Goal: Information Seeking & Learning: Learn about a topic

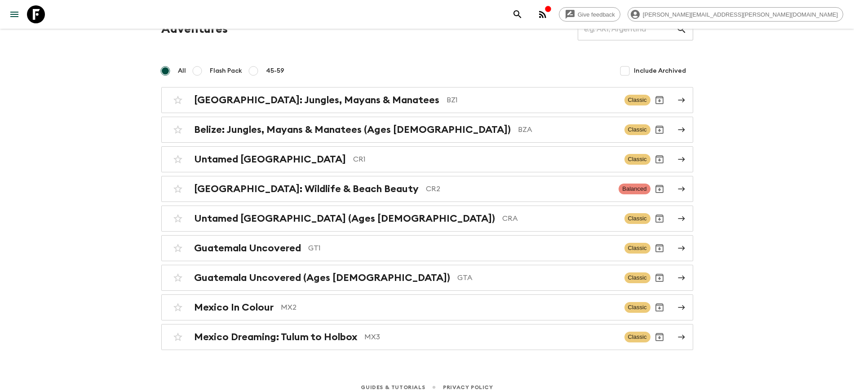
scroll to position [54, 0]
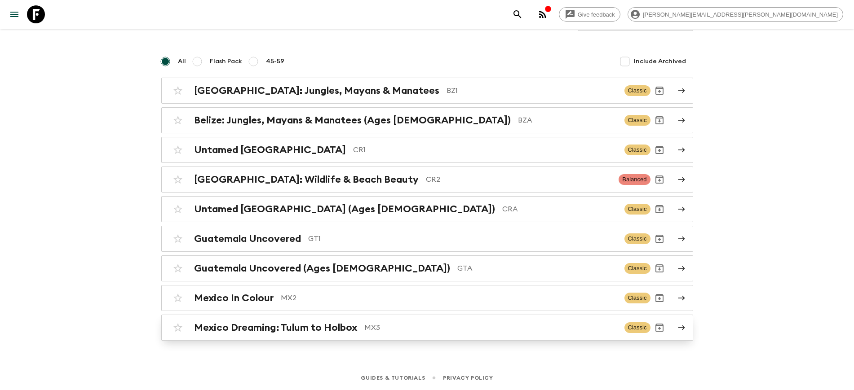
click at [301, 329] on h2 "Mexico Dreaming: Tulum to Holbox" at bounding box center [275, 328] width 163 height 12
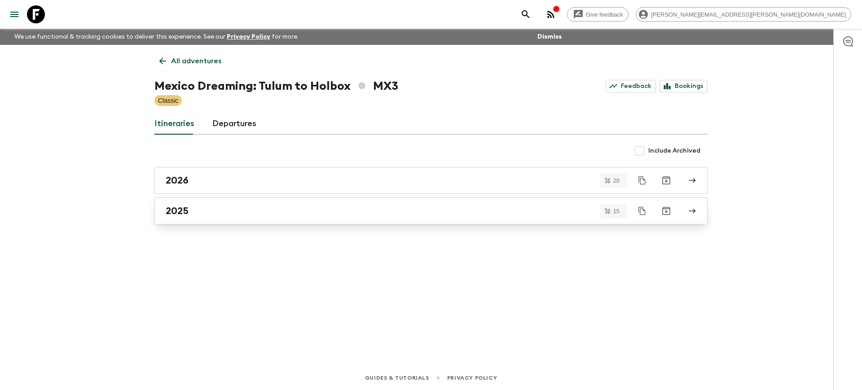
click at [192, 211] on div "2025" at bounding box center [423, 211] width 514 height 12
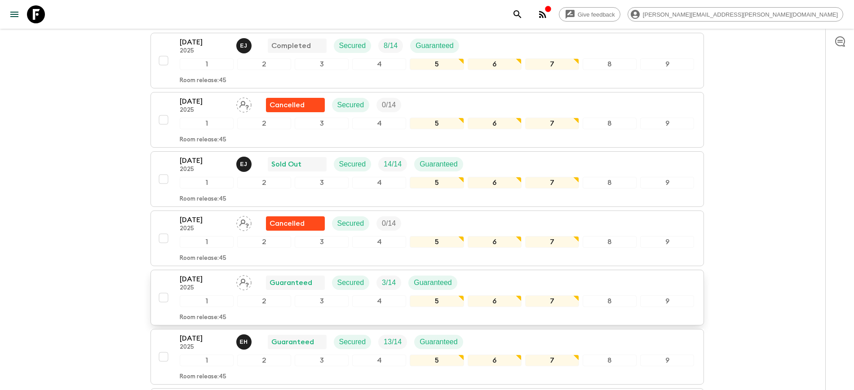
scroll to position [168, 0]
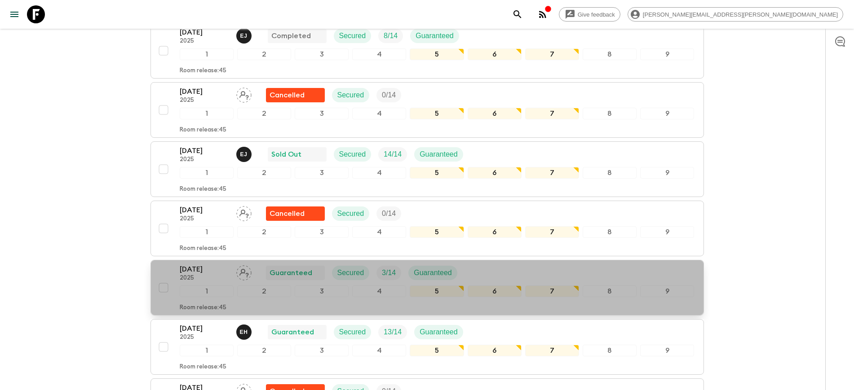
click at [199, 271] on p "[DATE]" at bounding box center [204, 269] width 49 height 11
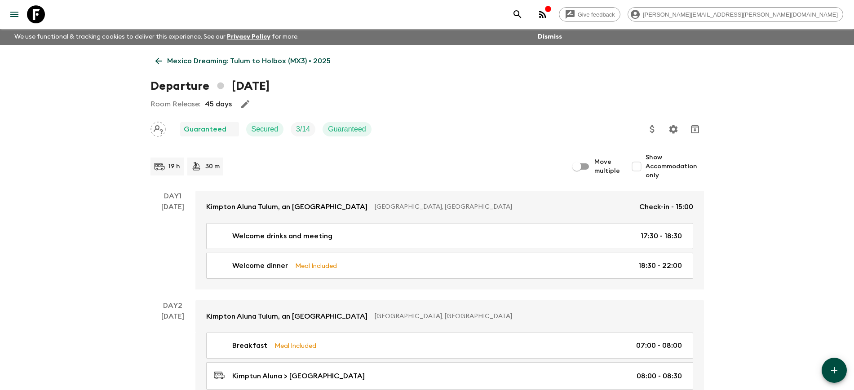
click at [642, 167] on input "Show Accommodation only" at bounding box center [636, 167] width 18 height 18
checkbox input "true"
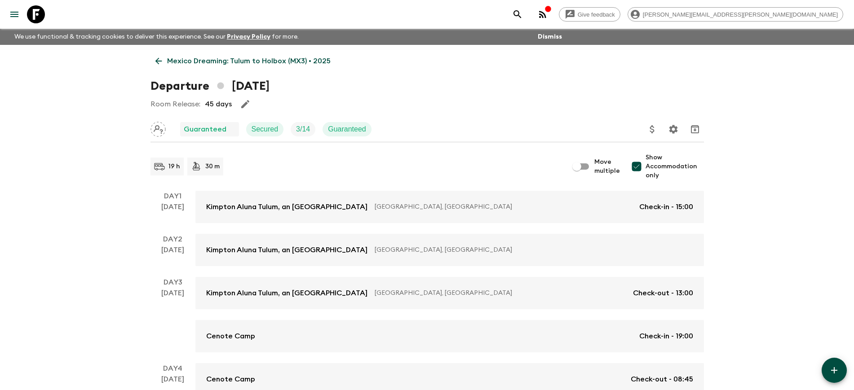
click at [161, 66] on link "Mexico Dreaming: Tulum to Holbox (MX3) • 2025" at bounding box center [242, 61] width 185 height 18
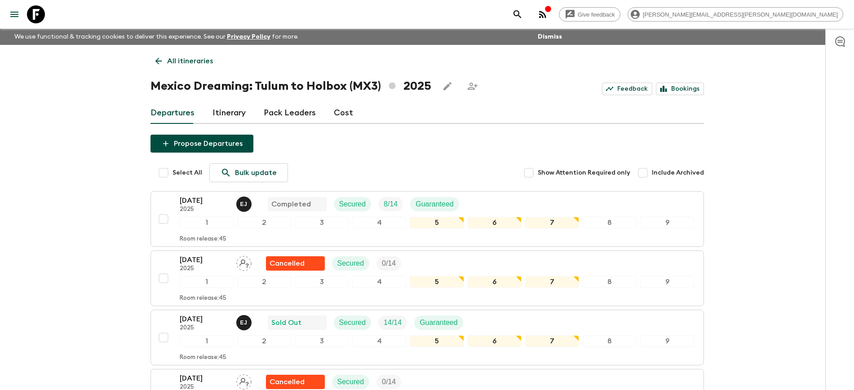
click at [337, 115] on link "Cost" at bounding box center [343, 113] width 19 height 22
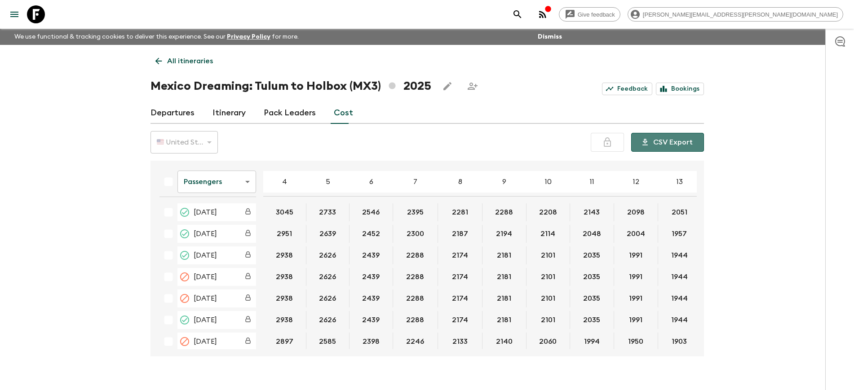
click at [674, 144] on button "CSV Export" at bounding box center [667, 142] width 73 height 19
click at [50, 238] on div "Give feedback [PERSON_NAME][EMAIL_ADDRESS][PERSON_NAME][DOMAIN_NAME] We use fun…" at bounding box center [427, 203] width 854 height 406
click at [172, 112] on link "Departures" at bounding box center [172, 113] width 44 height 22
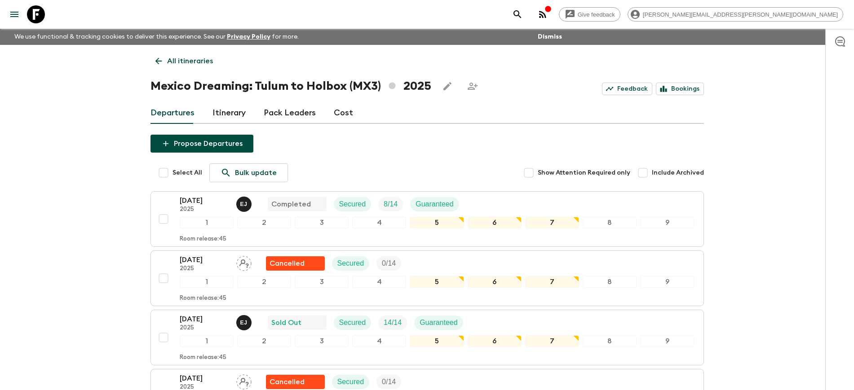
click at [38, 13] on icon at bounding box center [36, 14] width 18 height 18
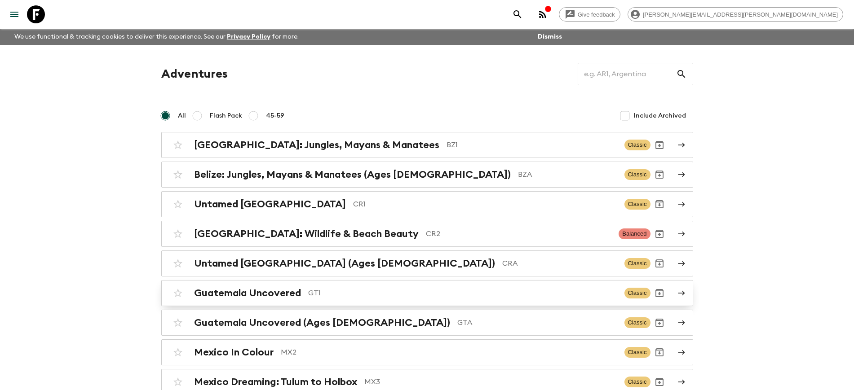
click at [248, 295] on h2 "Guatemala Uncovered" at bounding box center [247, 293] width 107 height 12
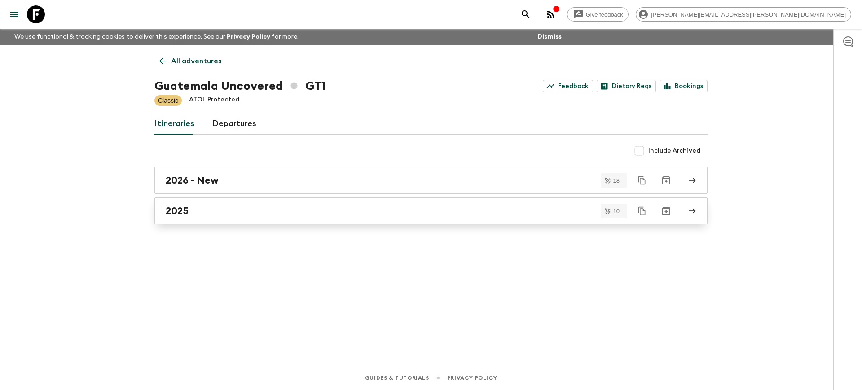
click at [216, 214] on div "2025" at bounding box center [423, 211] width 514 height 12
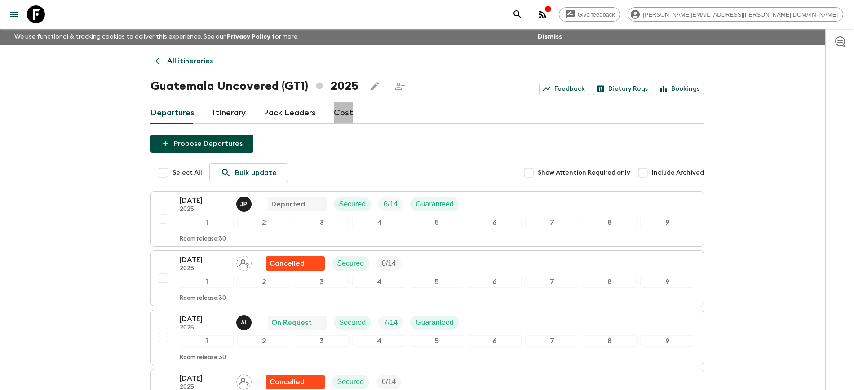
click at [338, 113] on link "Cost" at bounding box center [343, 113] width 19 height 22
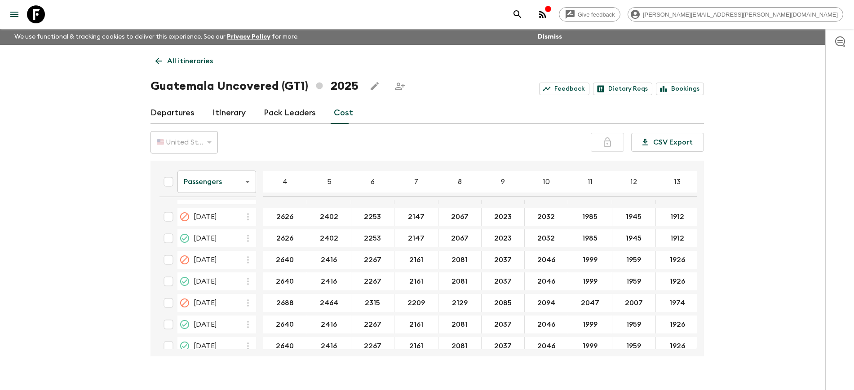
scroll to position [198, 0]
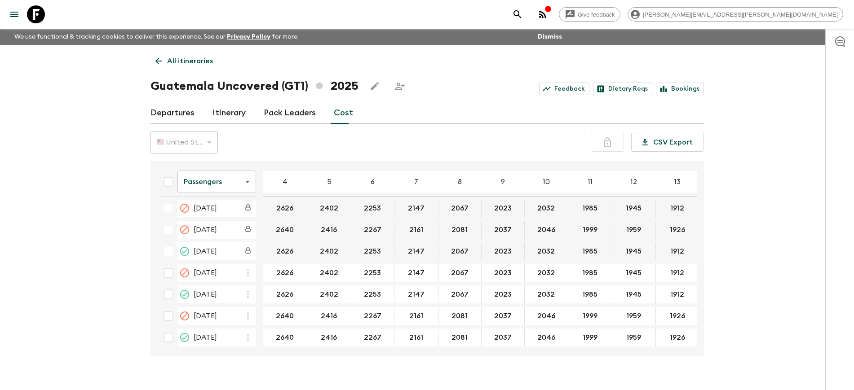
click at [248, 183] on body "Give feedback [PERSON_NAME][EMAIL_ADDRESS][PERSON_NAME][DOMAIN_NAME] We use fun…" at bounding box center [427, 203] width 854 height 406
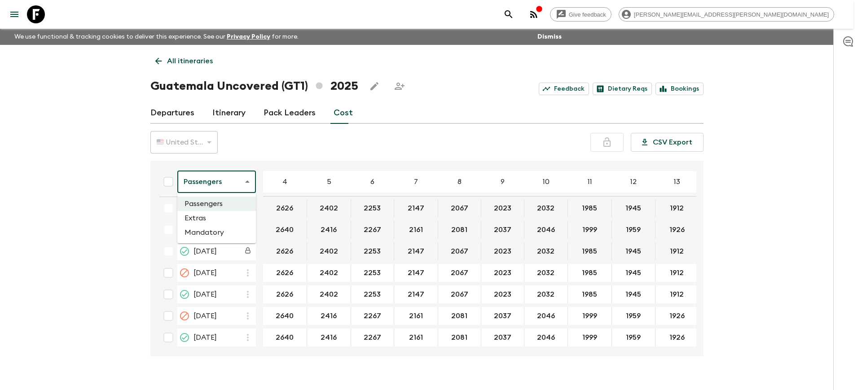
click at [202, 216] on li "Extras" at bounding box center [216, 218] width 79 height 14
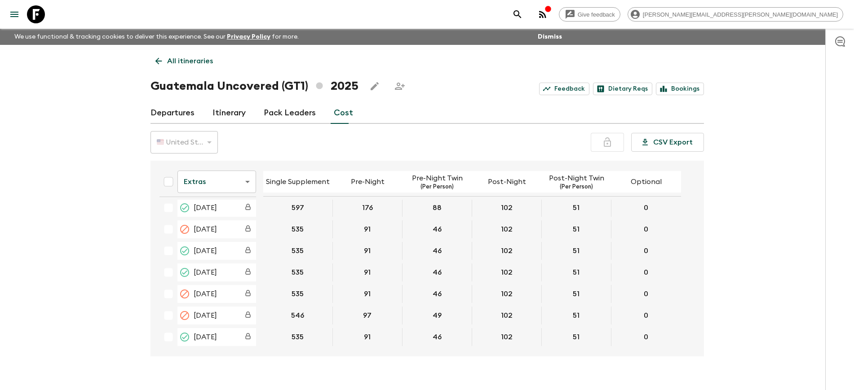
scroll to position [168, 0]
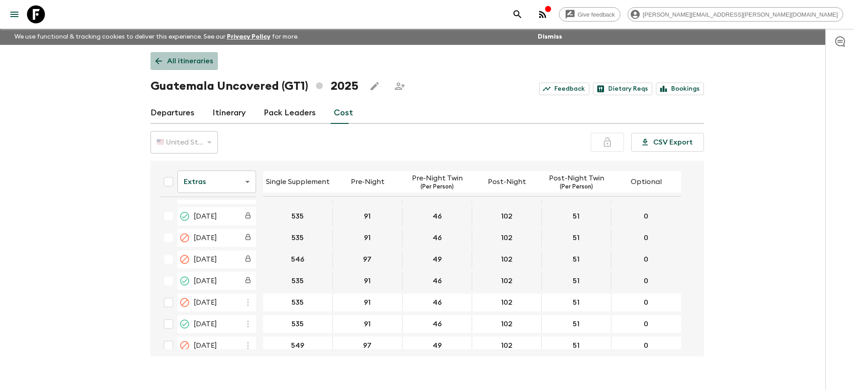
click at [188, 59] on p "All itineraries" at bounding box center [190, 61] width 46 height 11
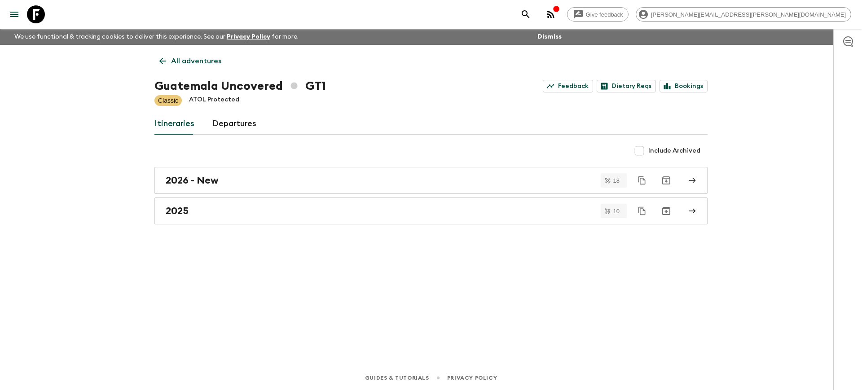
click at [38, 15] on icon at bounding box center [36, 14] width 18 height 18
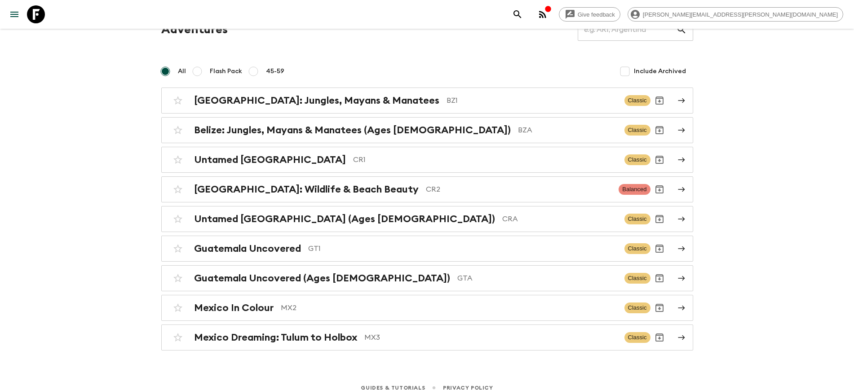
scroll to position [54, 0]
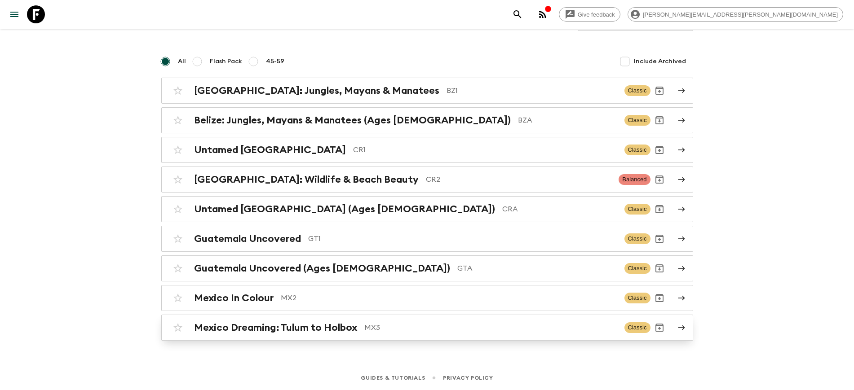
click at [305, 329] on h2 "Mexico Dreaming: Tulum to Holbox" at bounding box center [275, 328] width 163 height 12
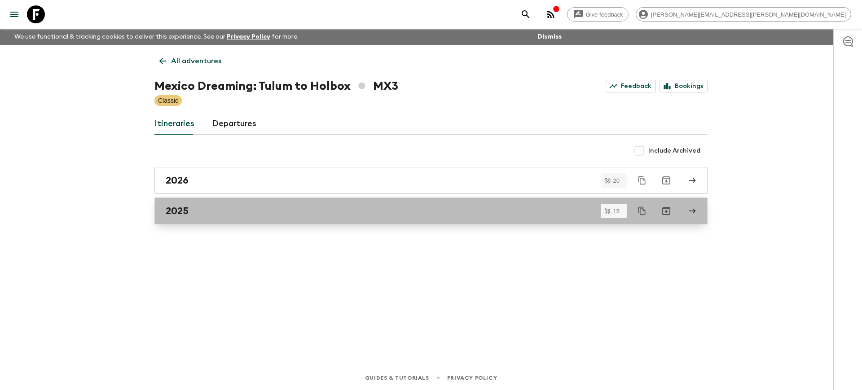
click at [209, 223] on link "2025" at bounding box center [430, 211] width 553 height 27
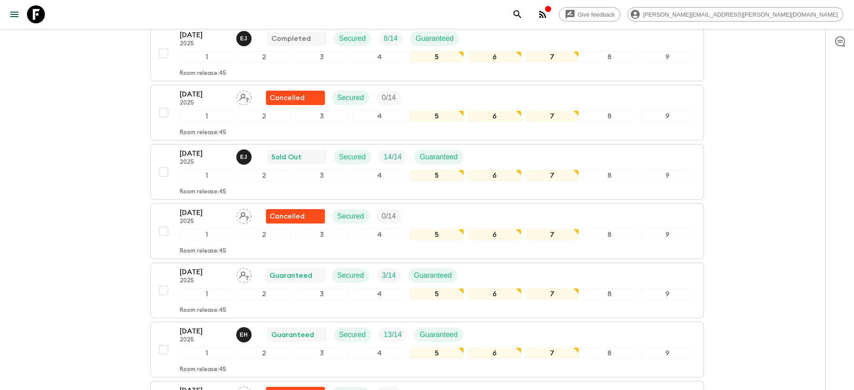
scroll to position [168, 0]
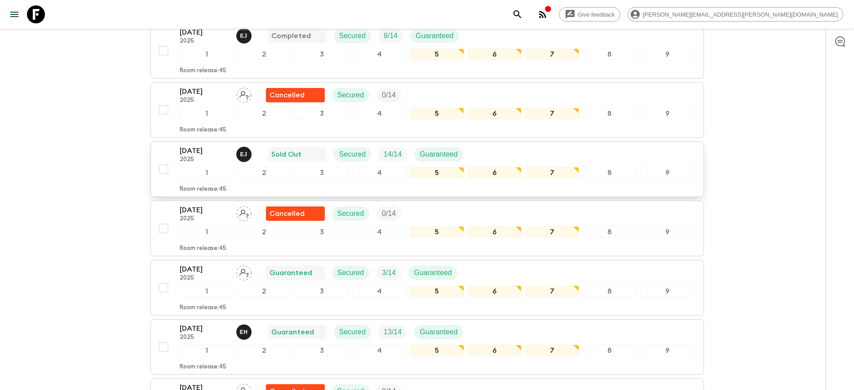
click at [206, 150] on p "[DATE]" at bounding box center [204, 150] width 49 height 11
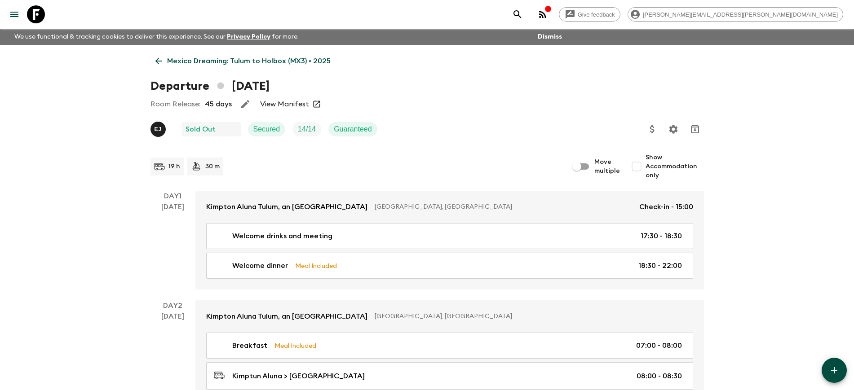
click at [639, 171] on input "Show Accommodation only" at bounding box center [636, 167] width 18 height 18
checkbox input "true"
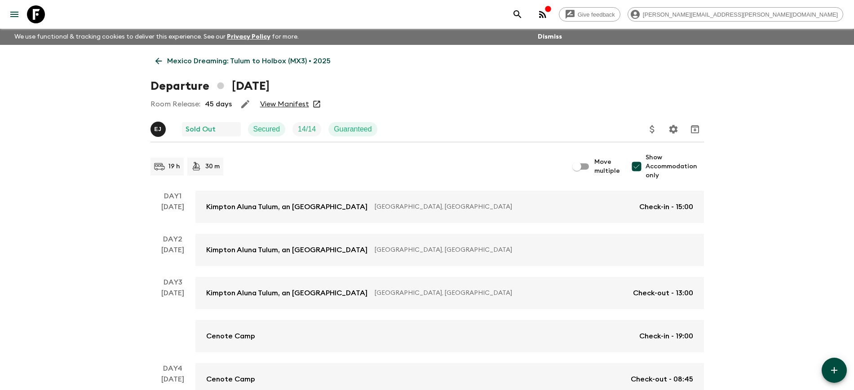
click at [170, 62] on p "Mexico Dreaming: Tulum to Holbox (MX3) • 2025" at bounding box center [248, 61] width 163 height 11
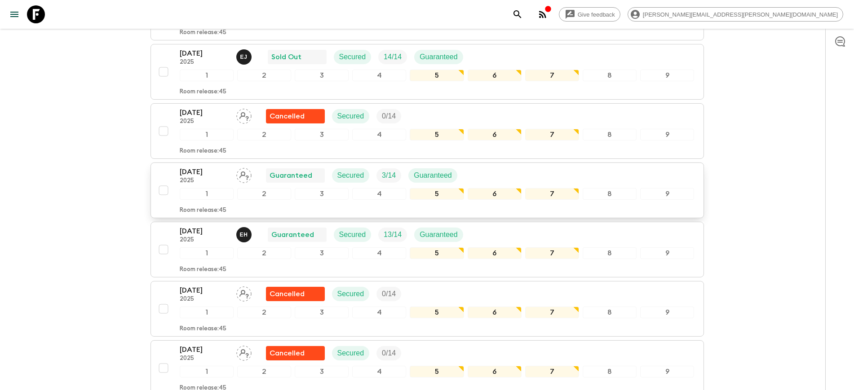
scroll to position [281, 0]
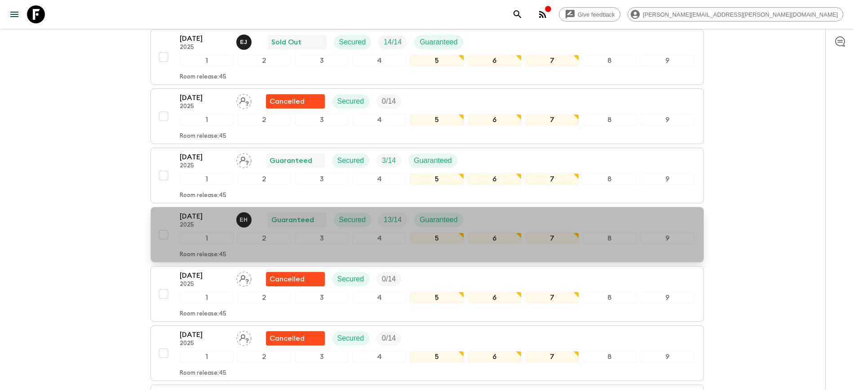
click at [205, 220] on p "[DATE]" at bounding box center [204, 216] width 49 height 11
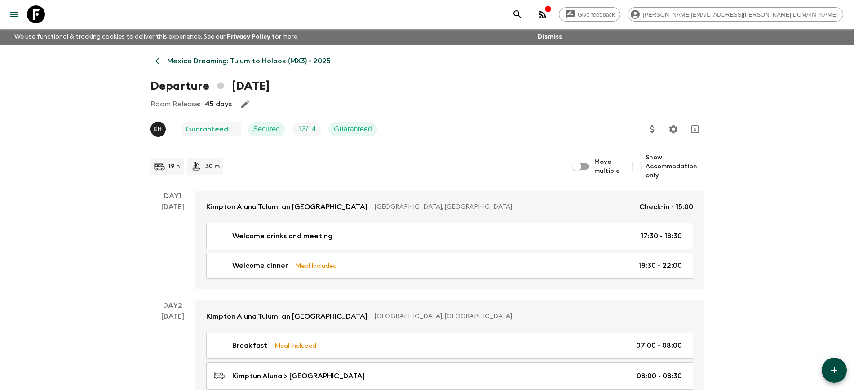
click at [640, 165] on input "Show Accommodation only" at bounding box center [636, 167] width 18 height 18
checkbox input "true"
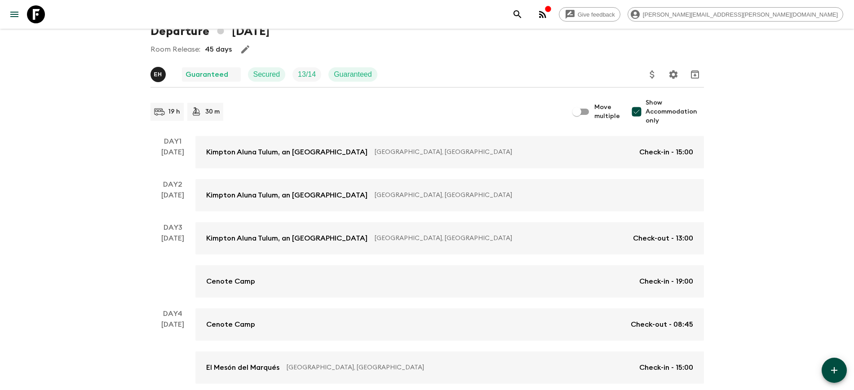
scroll to position [7, 0]
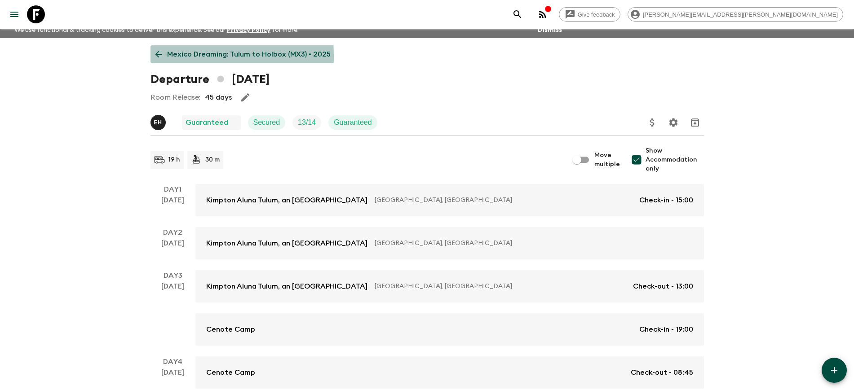
click at [164, 56] on link "Mexico Dreaming: Tulum to Holbox (MX3) • 2025" at bounding box center [242, 54] width 185 height 18
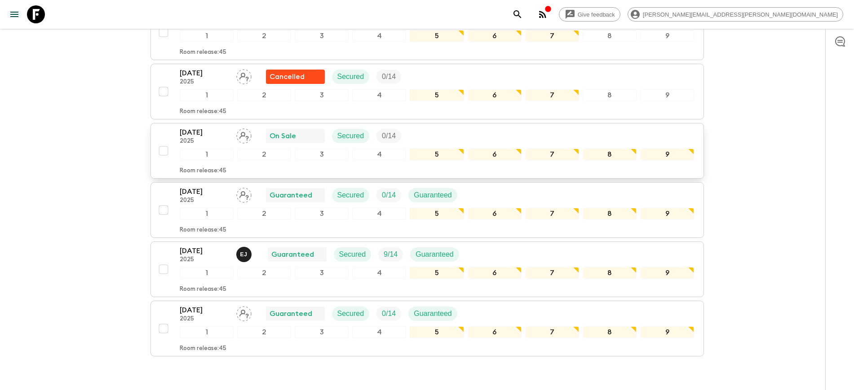
scroll to position [730, 0]
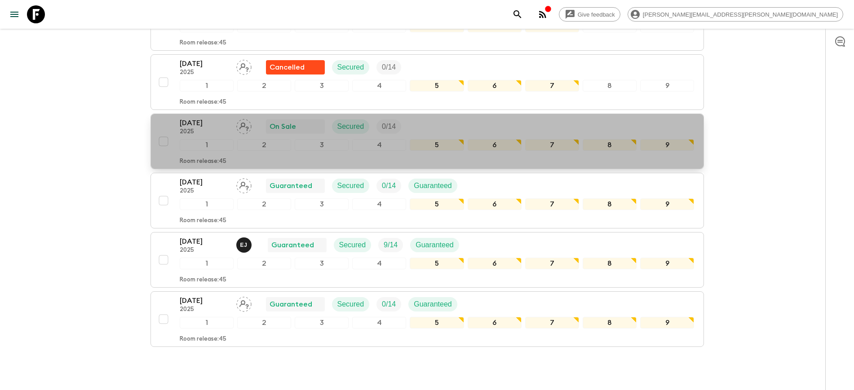
click at [198, 124] on p "[DATE]" at bounding box center [204, 123] width 49 height 11
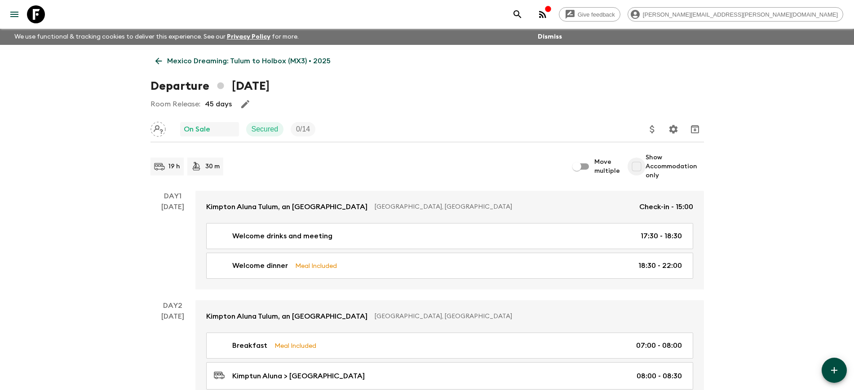
click at [642, 167] on input "Show Accommodation only" at bounding box center [636, 167] width 18 height 18
checkbox input "true"
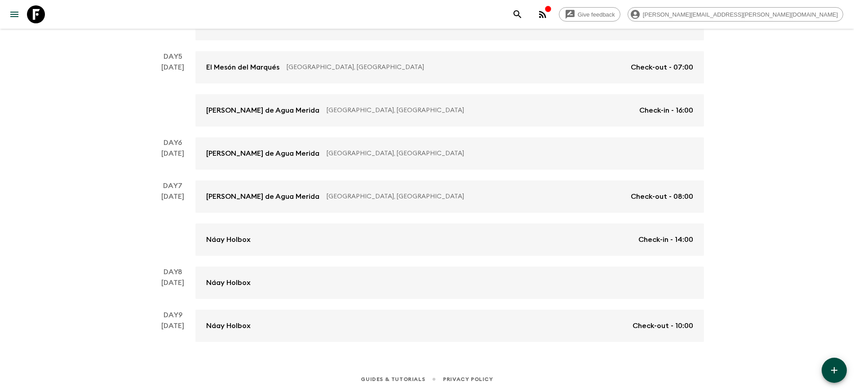
scroll to position [400, 0]
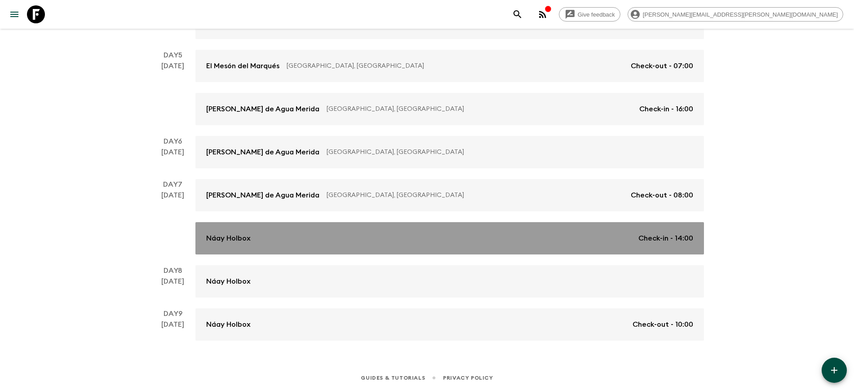
click at [248, 239] on p "Náay Holbox" at bounding box center [228, 238] width 44 height 11
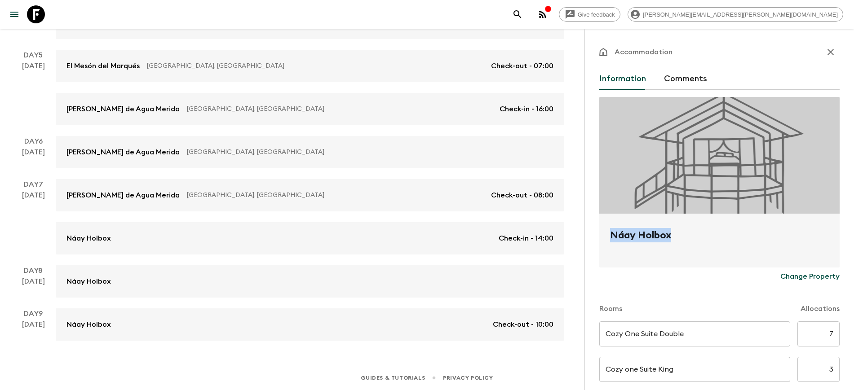
drag, startPoint x: 672, startPoint y: 235, endPoint x: 612, endPoint y: 240, distance: 60.4
click at [612, 240] on h2 "Náay Holbox" at bounding box center [719, 242] width 219 height 29
copy h2 "Náay Holbox"
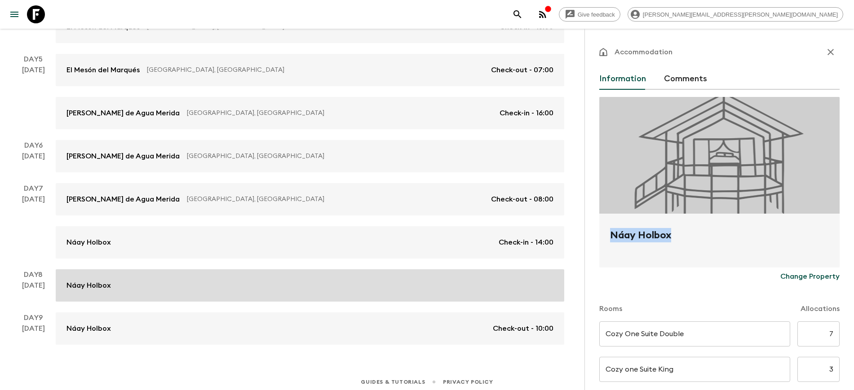
scroll to position [400, 0]
